Goal: Task Accomplishment & Management: Manage account settings

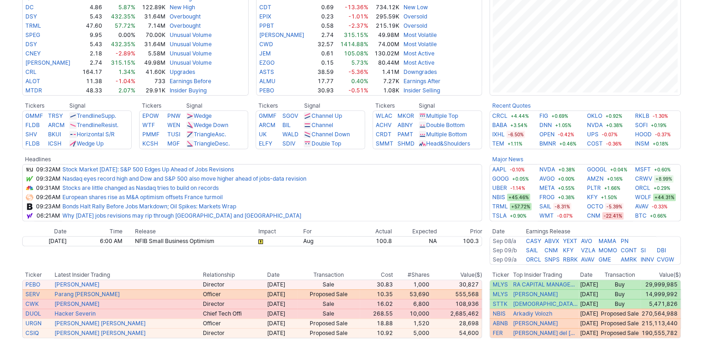
scroll to position [277, 0]
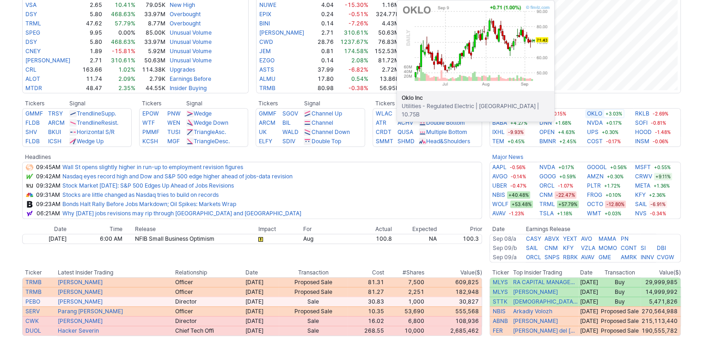
click at [595, 113] on link "OKLO" at bounding box center [594, 113] width 15 height 9
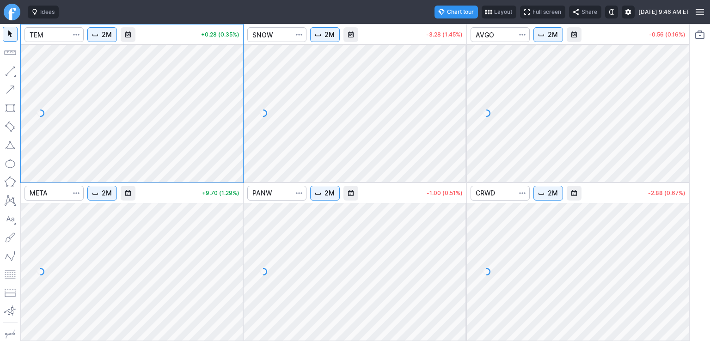
drag, startPoint x: 243, startPoint y: 64, endPoint x: 243, endPoint y: 110, distance: 45.8
click at [243, 110] on div at bounding box center [233, 111] width 19 height 115
drag, startPoint x: 236, startPoint y: 222, endPoint x: 239, endPoint y: 282, distance: 59.7
click at [239, 282] on div at bounding box center [233, 269] width 19 height 115
drag, startPoint x: 457, startPoint y: 219, endPoint x: 453, endPoint y: 239, distance: 20.7
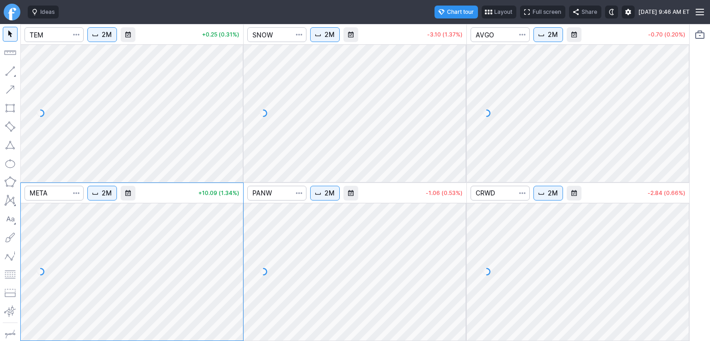
click at [457, 269] on div at bounding box center [456, 269] width 19 height 115
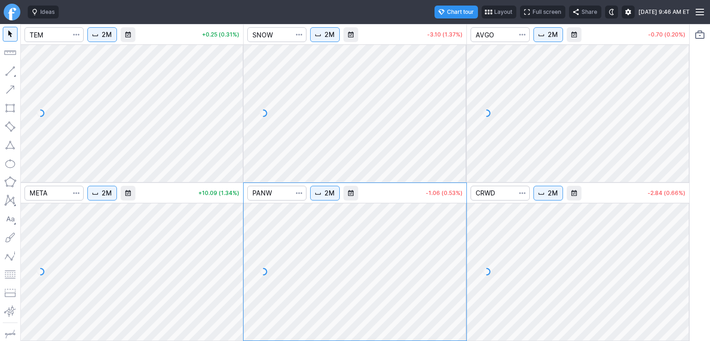
click at [468, 125] on div "2M +0.25 (0.31%) 2M -3.10 (1.37%) 2M -0.70 (0.20%) 2M +10.09 (1.34%) 2M -1.06 (…" at bounding box center [354, 182] width 669 height 317
drag, startPoint x: 680, startPoint y: 221, endPoint x: 682, endPoint y: 243, distance: 22.7
click at [682, 243] on div at bounding box center [679, 269] width 19 height 115
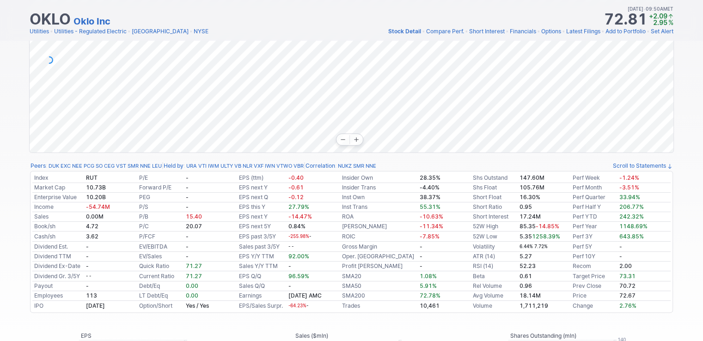
scroll to position [185, 0]
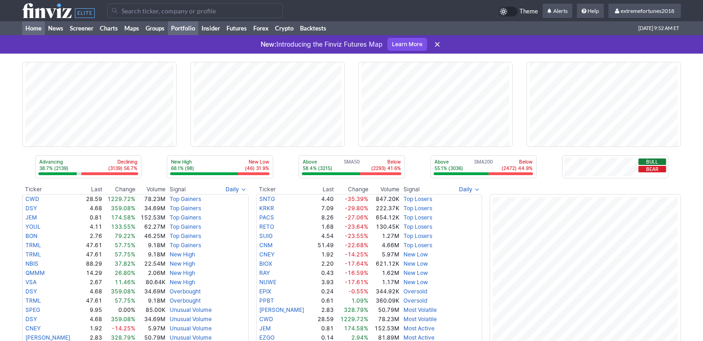
click at [197, 29] on link "Portfolio" at bounding box center [183, 28] width 31 height 14
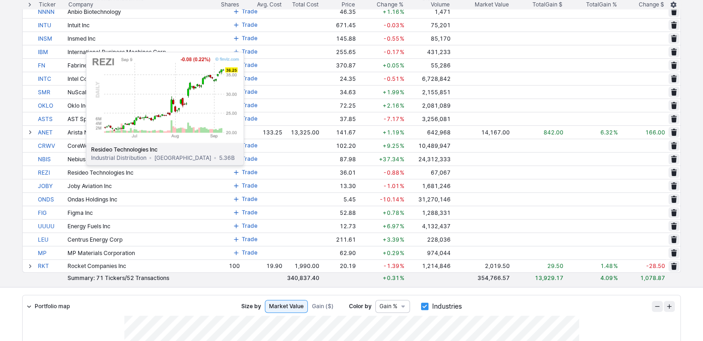
scroll to position [786, 0]
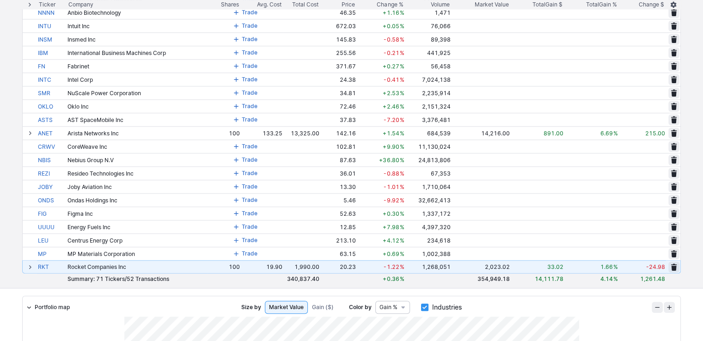
click at [26, 265] on button at bounding box center [30, 267] width 11 height 11
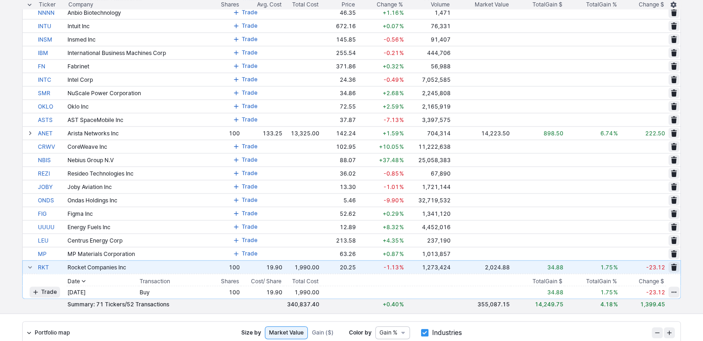
click at [28, 266] on span at bounding box center [30, 267] width 6 height 7
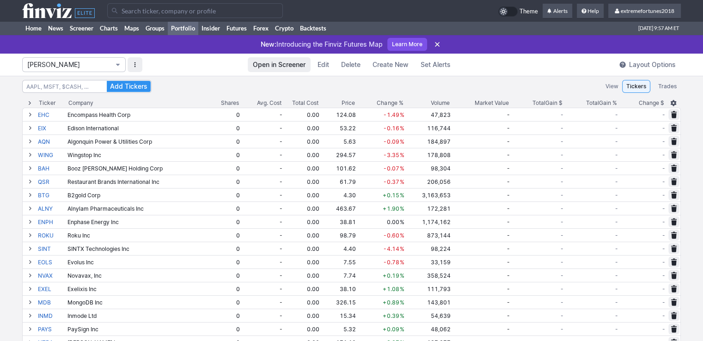
click at [93, 63] on span "Isabel_Watch" at bounding box center [69, 64] width 84 height 9
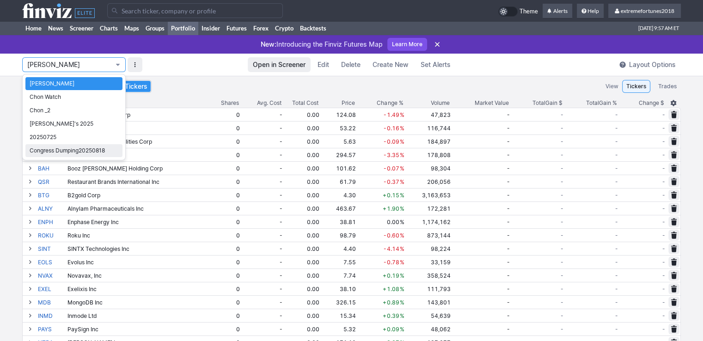
click at [67, 147] on span "Congress Dumping20250818" at bounding box center [74, 150] width 89 height 9
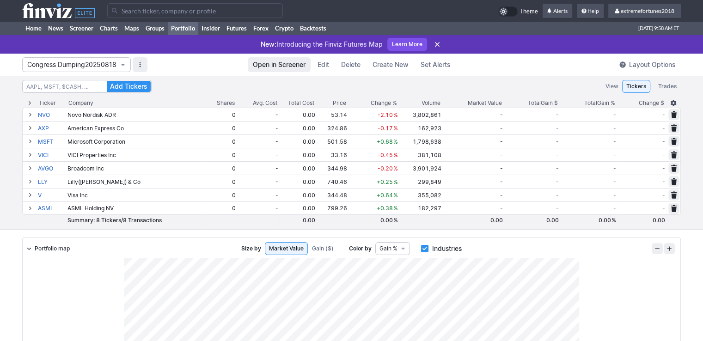
click at [87, 61] on span "Congress Dumping20250818" at bounding box center [71, 64] width 89 height 9
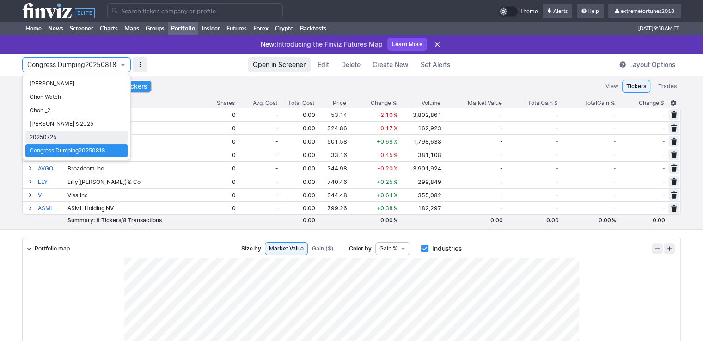
click at [43, 137] on span "20250725" at bounding box center [77, 137] width 94 height 9
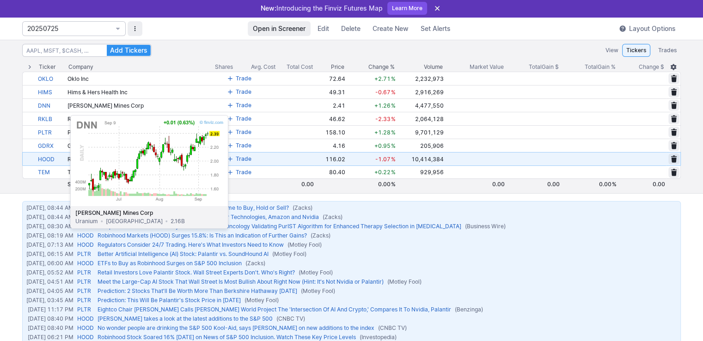
scroll to position [46, 0]
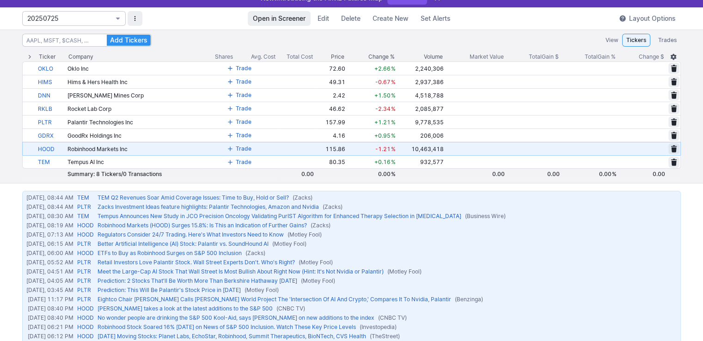
click at [67, 20] on span "20250725" at bounding box center [69, 18] width 84 height 9
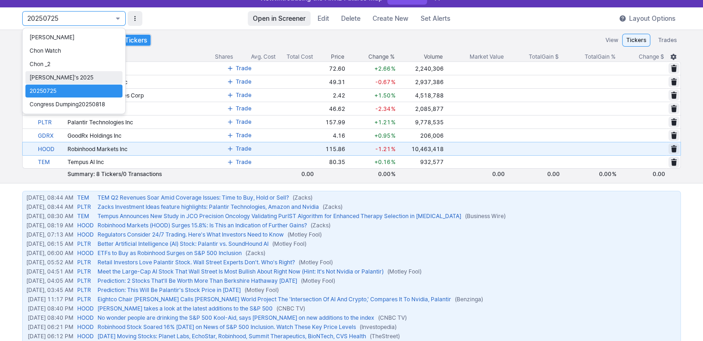
click at [53, 78] on span "Nancy's 2025" at bounding box center [74, 77] width 89 height 9
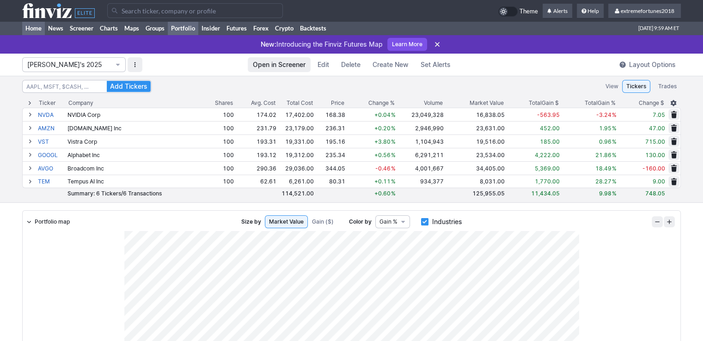
click at [41, 26] on link "Home" at bounding box center [33, 28] width 23 height 14
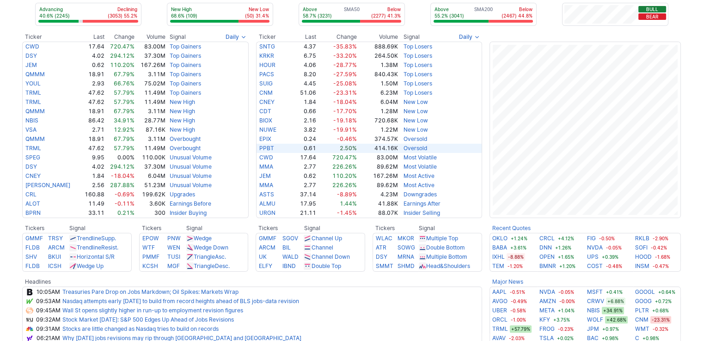
scroll to position [231, 0]
